Goal: Find specific page/section: Find specific page/section

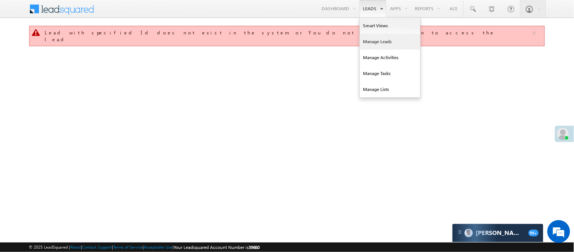
click at [376, 40] on link "Manage Leads" at bounding box center [390, 42] width 61 height 16
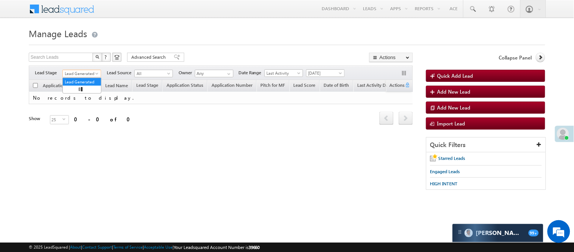
click at [78, 72] on span "Lead Generated" at bounding box center [81, 73] width 36 height 7
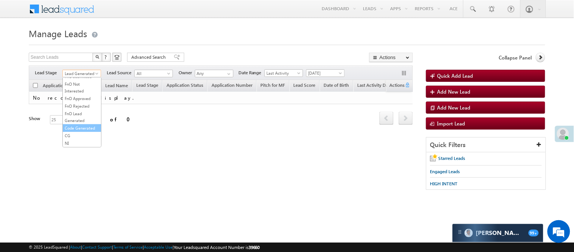
click at [84, 131] on link "Code Generated" at bounding box center [82, 127] width 38 height 7
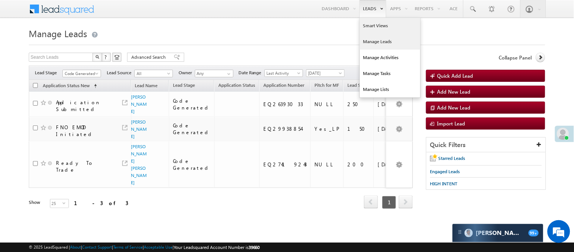
click at [370, 25] on link "Smart Views" at bounding box center [390, 26] width 61 height 16
